Goal: Information Seeking & Learning: Understand process/instructions

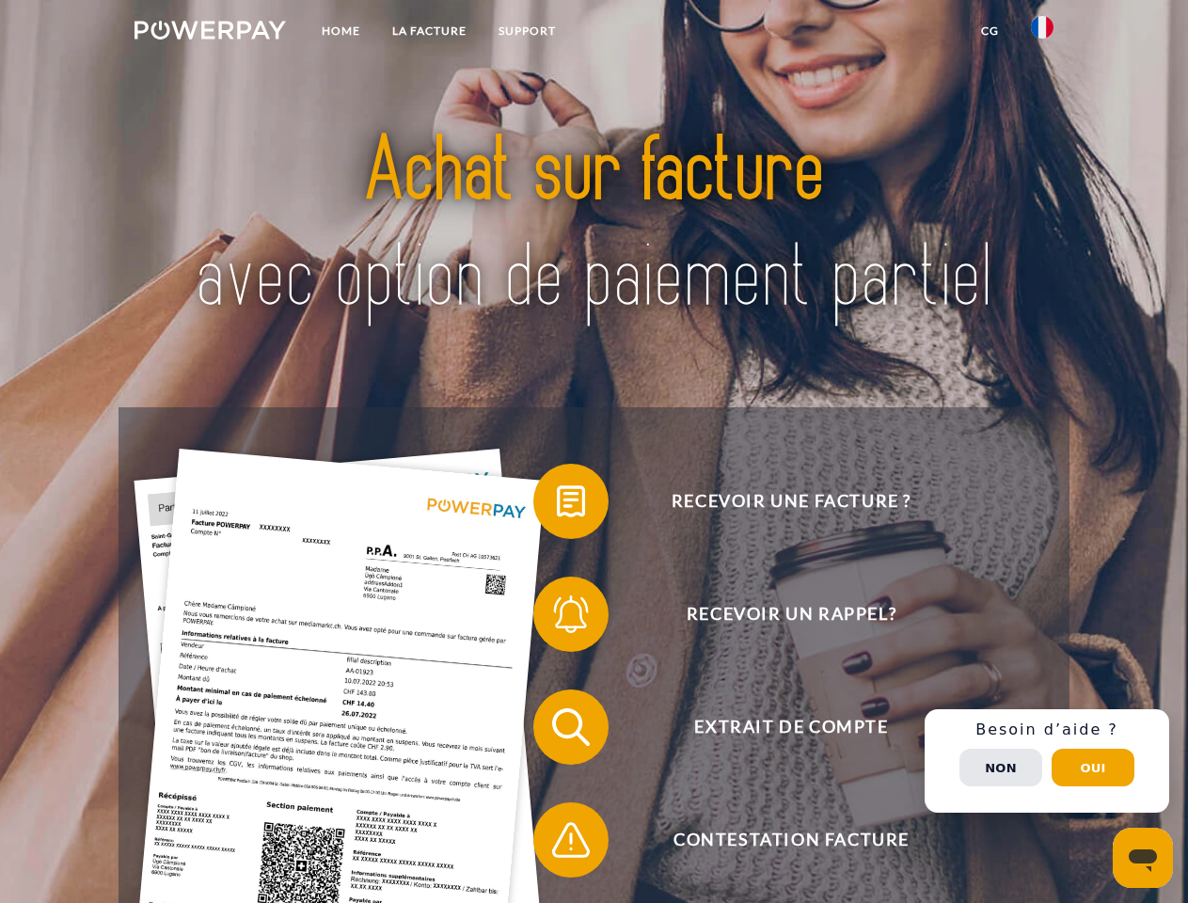
click at [210, 33] on img at bounding box center [209, 30] width 151 height 19
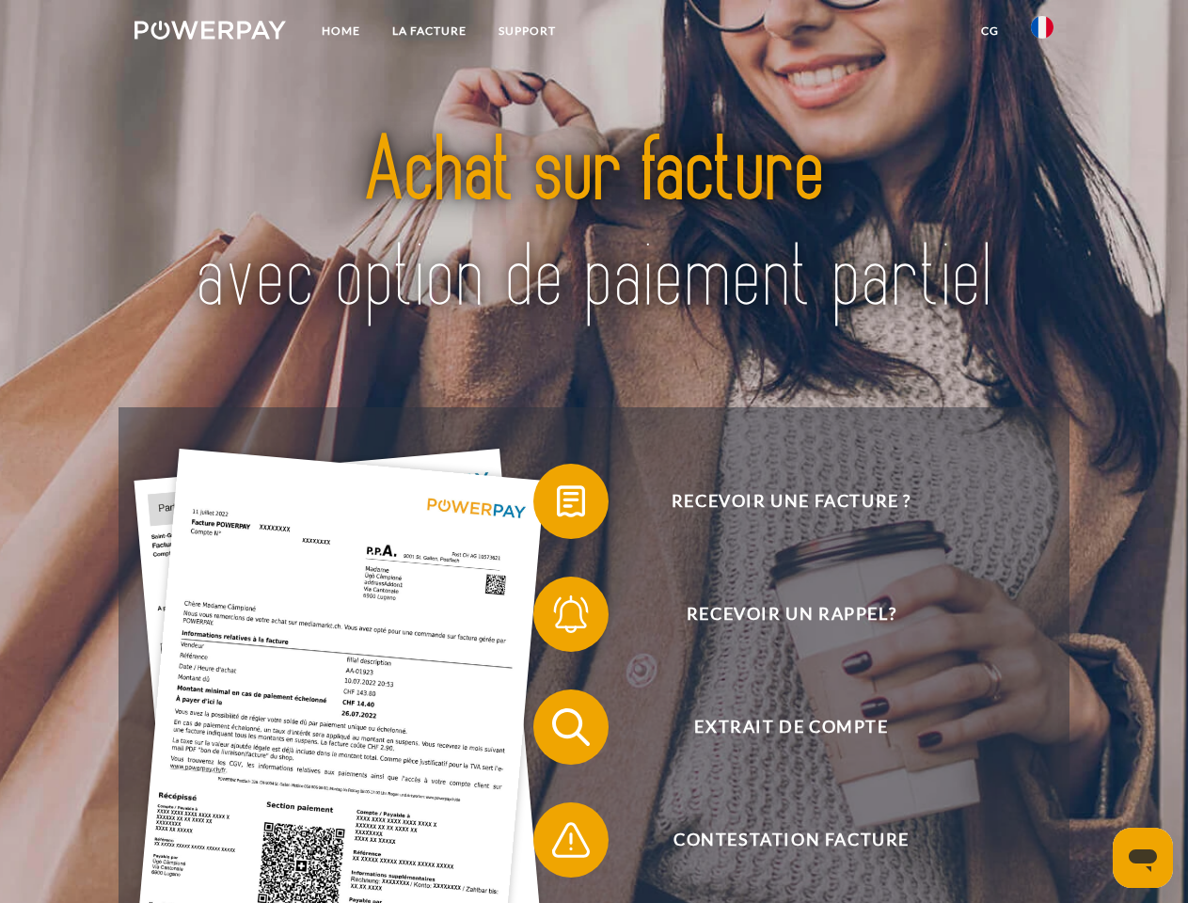
click at [1042, 33] on img at bounding box center [1042, 27] width 23 height 23
click at [989, 31] on link "CG" at bounding box center [990, 31] width 50 height 34
click at [557, 505] on span at bounding box center [543, 501] width 94 height 94
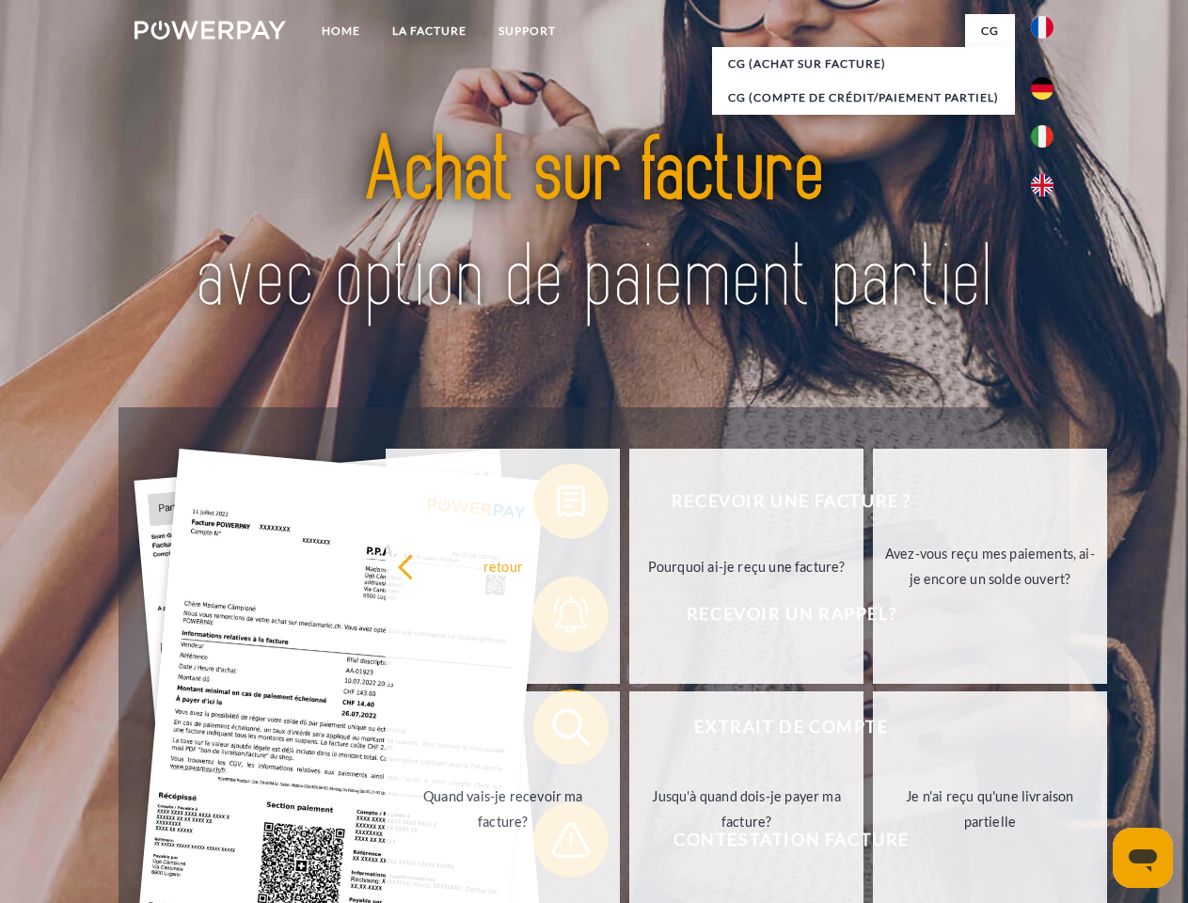
click at [557, 618] on div "Recevoir une facture ? Recevoir un rappel? Extrait de compte retour" at bounding box center [593, 783] width 950 height 752
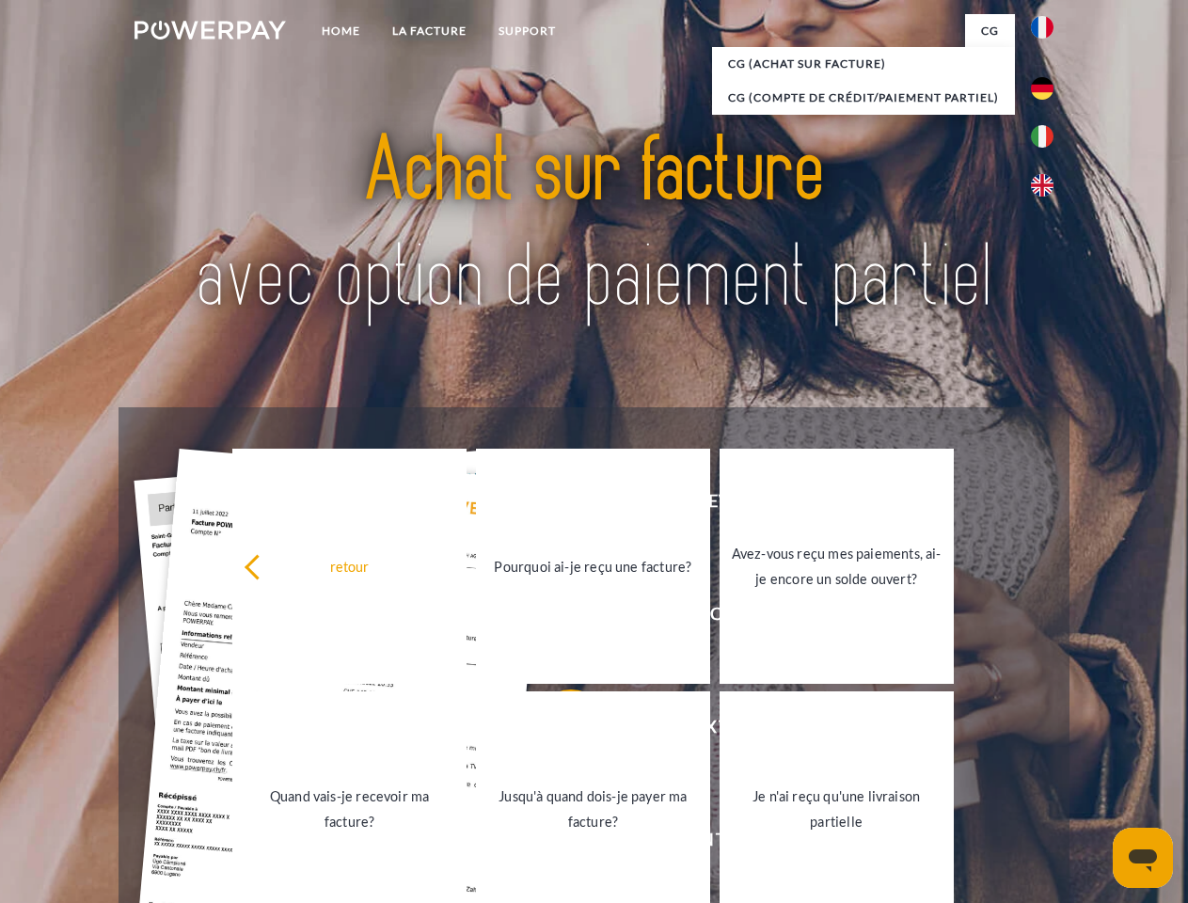
click at [557, 731] on link "Jusqu'à quand dois-je payer ma facture?" at bounding box center [593, 808] width 234 height 235
click at [557, 844] on span at bounding box center [543, 840] width 94 height 94
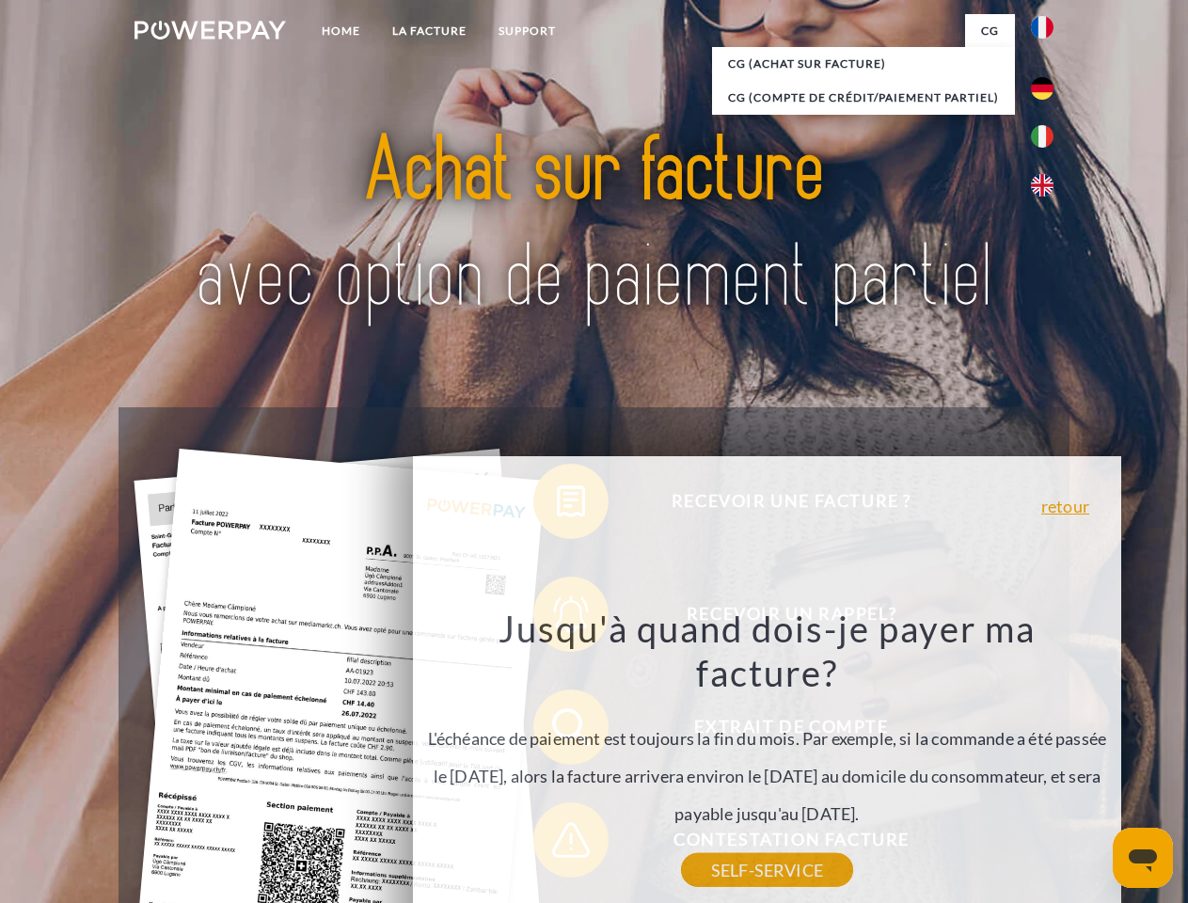
click at [1047, 761] on div "Recevoir une facture ? Recevoir un rappel? Extrait de compte retour" at bounding box center [593, 783] width 950 height 752
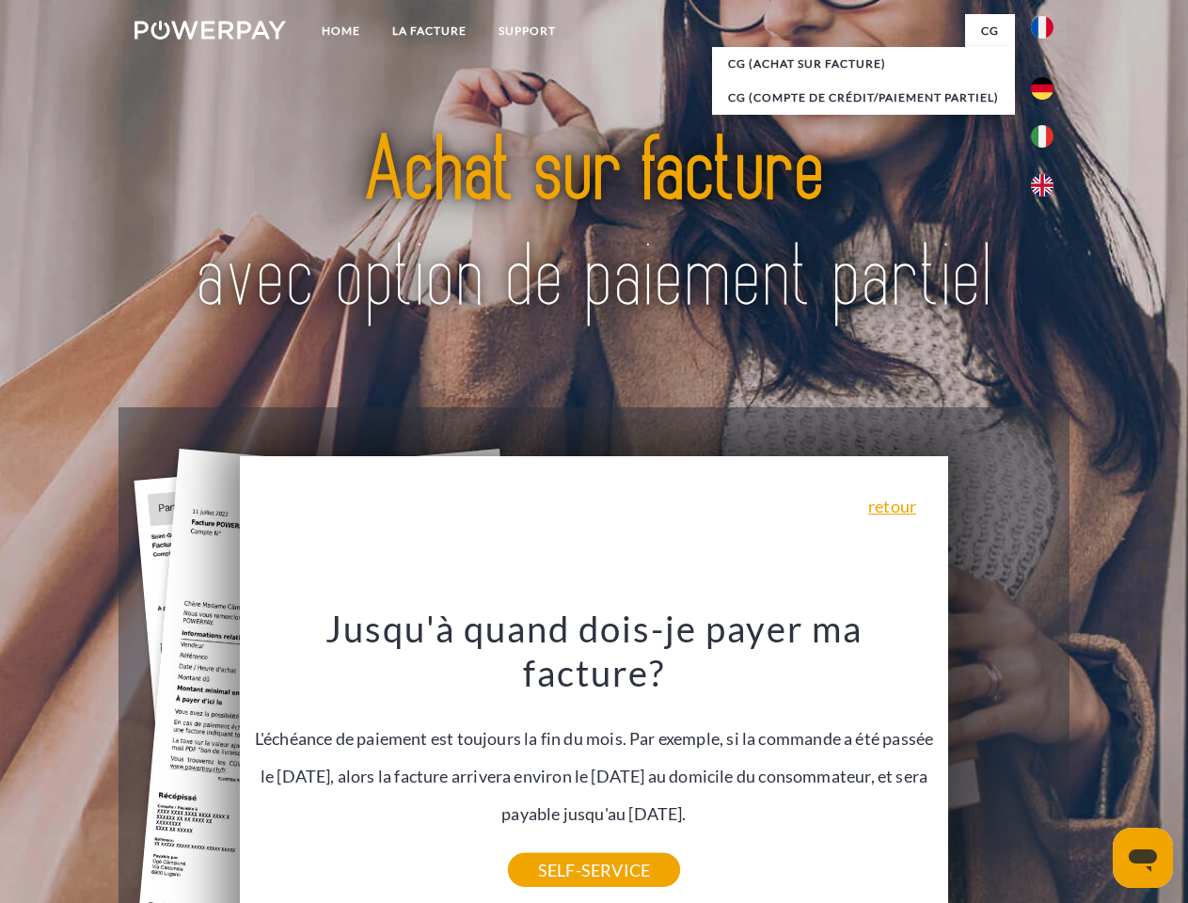
click at [1001, 765] on span "Extrait de compte" at bounding box center [790, 726] width 461 height 75
click at [1093, 767] on header "Home LA FACTURE Support" at bounding box center [594, 649] width 1188 height 1299
